Goal: Complete application form

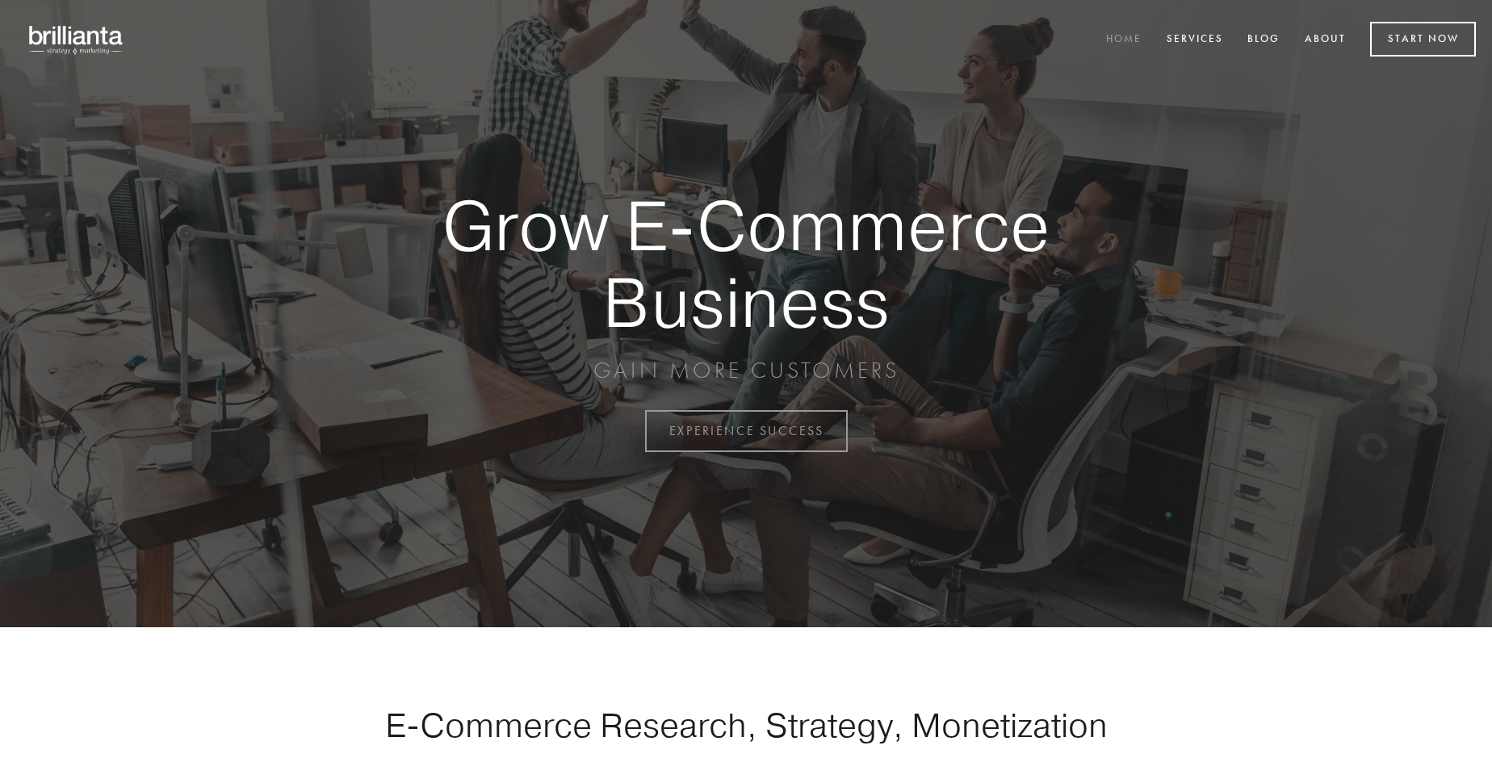
scroll to position [4233, 0]
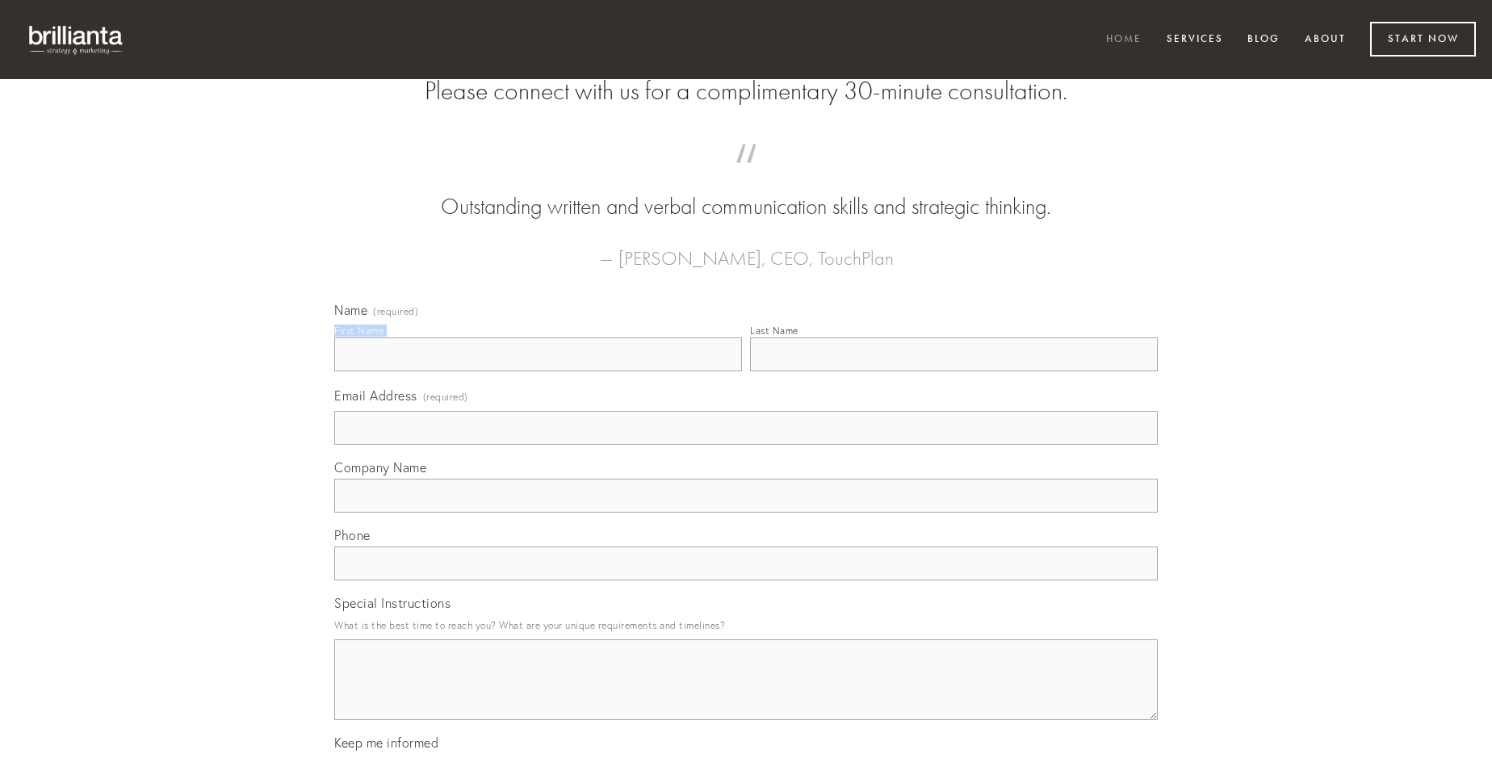
type input "[PERSON_NAME]"
click at [954, 371] on input "Last Name" at bounding box center [954, 355] width 408 height 34
type input "[PERSON_NAME]"
click at [746, 445] on input "Email Address (required)" at bounding box center [746, 428] width 824 height 34
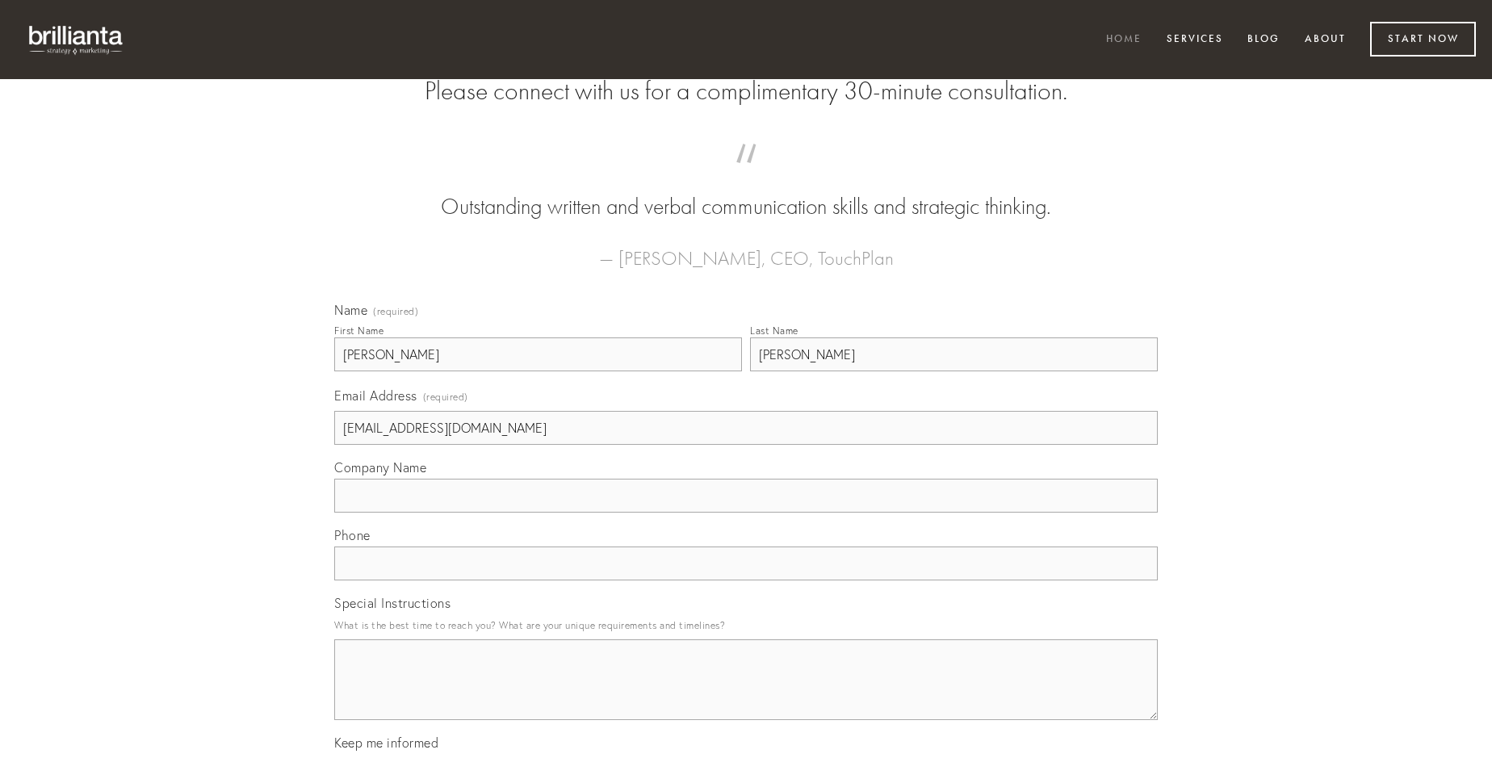
type input "[EMAIL_ADDRESS][DOMAIN_NAME]"
click at [746, 513] on input "Company Name" at bounding box center [746, 496] width 824 height 34
type input "cattus"
click at [746, 581] on input "text" at bounding box center [746, 564] width 824 height 34
click at [746, 694] on textarea "Special Instructions" at bounding box center [746, 680] width 824 height 81
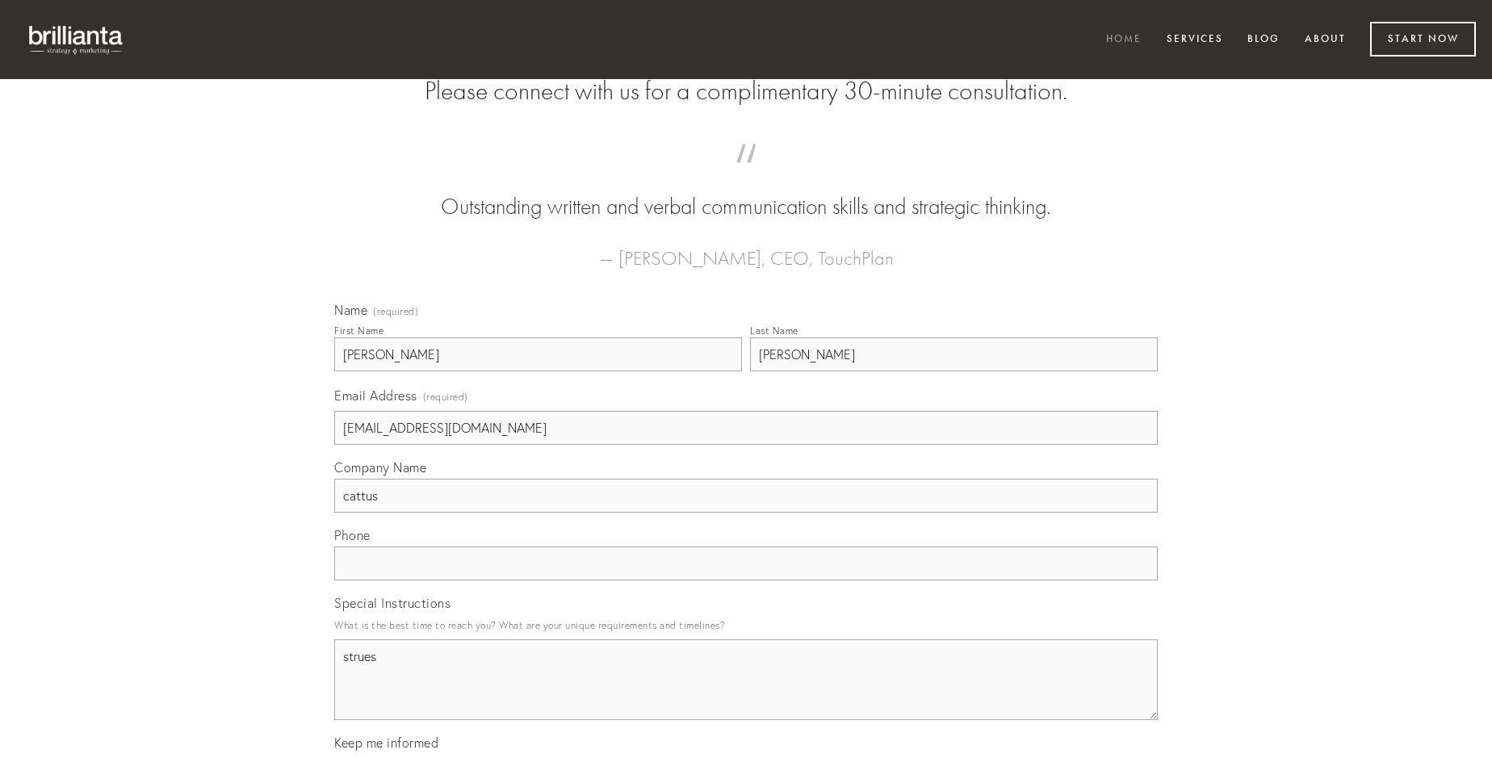
type textarea "strues"
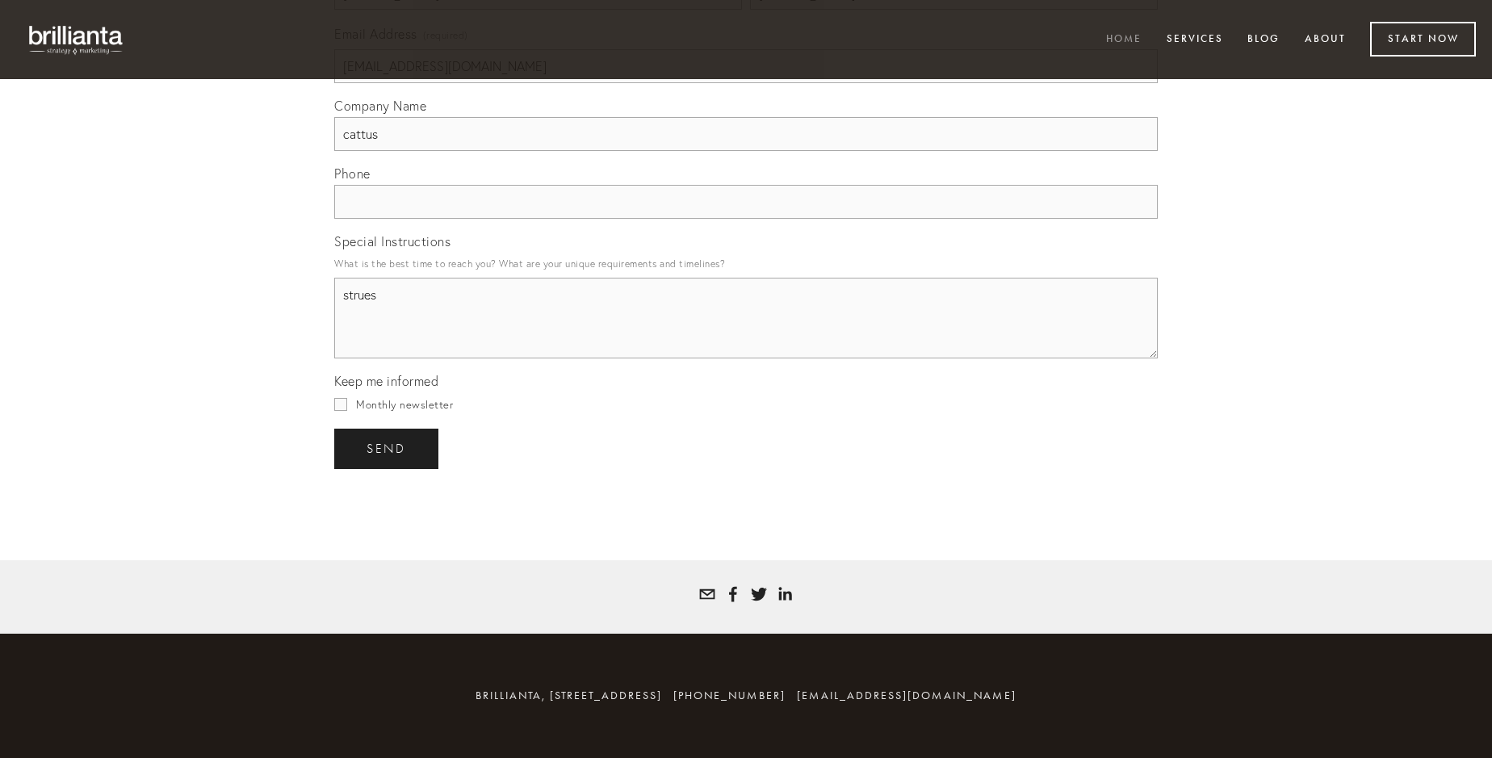
click at [388, 448] on span "send" at bounding box center [387, 449] width 40 height 15
